Goal: Subscribe to service/newsletter

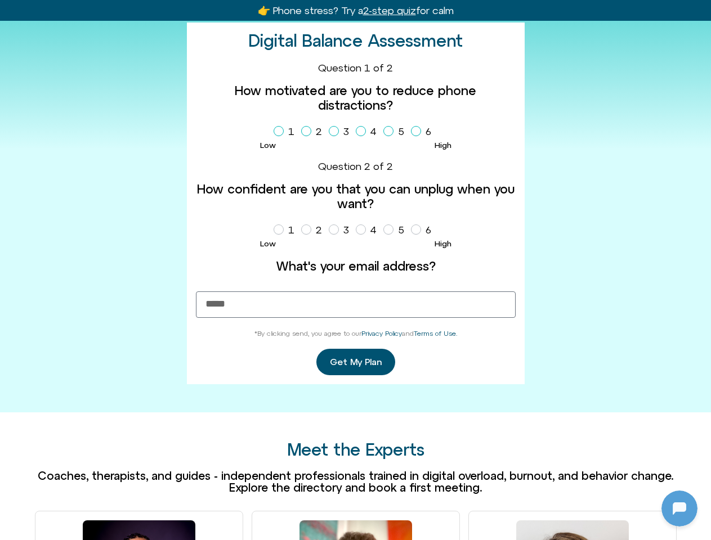
click at [355, 270] on label "What's your email address?" at bounding box center [356, 266] width 320 height 15
click at [355, 292] on input "What's your email address?" at bounding box center [356, 305] width 320 height 26
click at [286, 132] on label "1" at bounding box center [286, 131] width 25 height 19
click at [313, 132] on label "2" at bounding box center [313, 131] width 25 height 19
click at [341, 132] on label "3" at bounding box center [341, 131] width 25 height 19
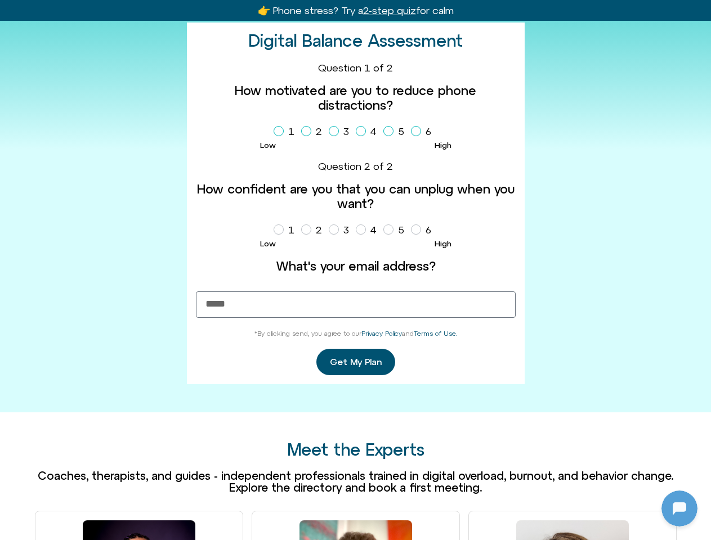
click at [368, 132] on label "4" at bounding box center [368, 131] width 25 height 19
click at [396, 132] on label "5" at bounding box center [395, 131] width 25 height 19
click at [423, 132] on label "6" at bounding box center [423, 131] width 25 height 19
click at [286, 230] on label "1" at bounding box center [286, 230] width 25 height 19
click at [313, 230] on label "2" at bounding box center [313, 230] width 25 height 19
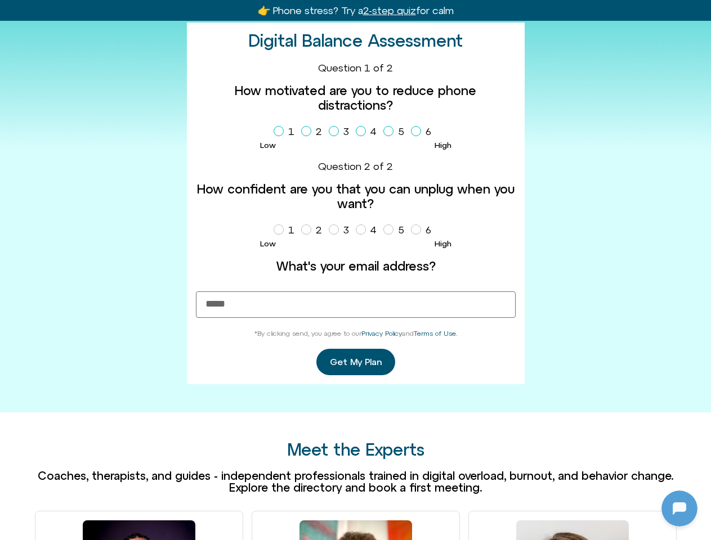
click at [341, 230] on label "3" at bounding box center [341, 230] width 25 height 19
